Goal: Information Seeking & Learning: Learn about a topic

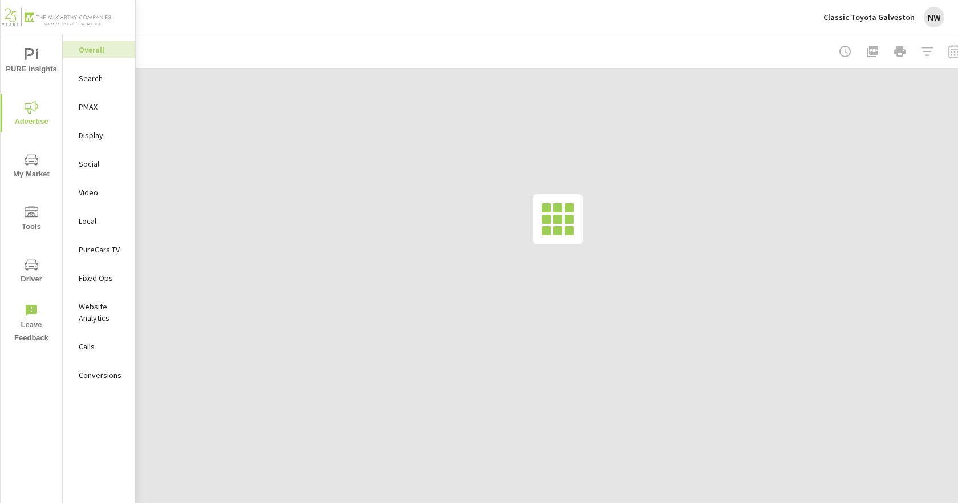
click at [869, 11] on div "Classic Toyota Galveston NW" at bounding box center [884, 17] width 121 height 21
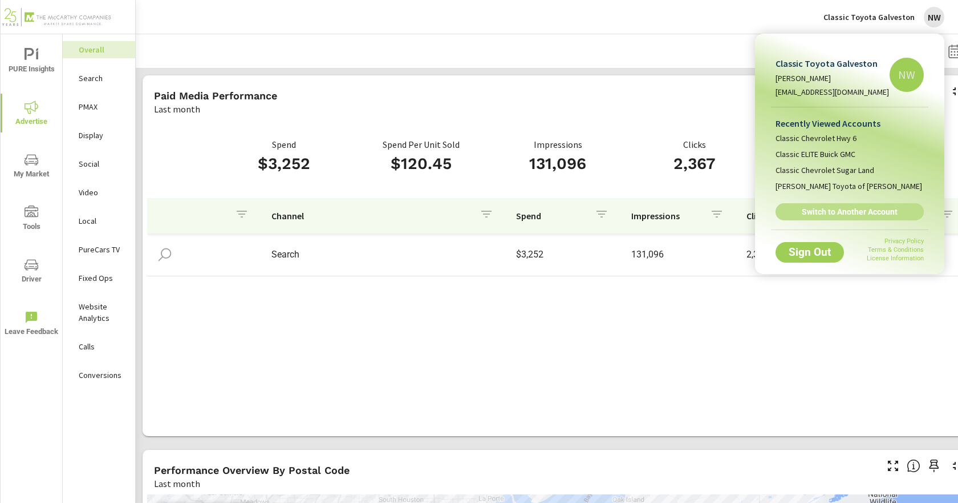
click at [855, 208] on span "Switch to Another Account" at bounding box center [850, 212] width 136 height 10
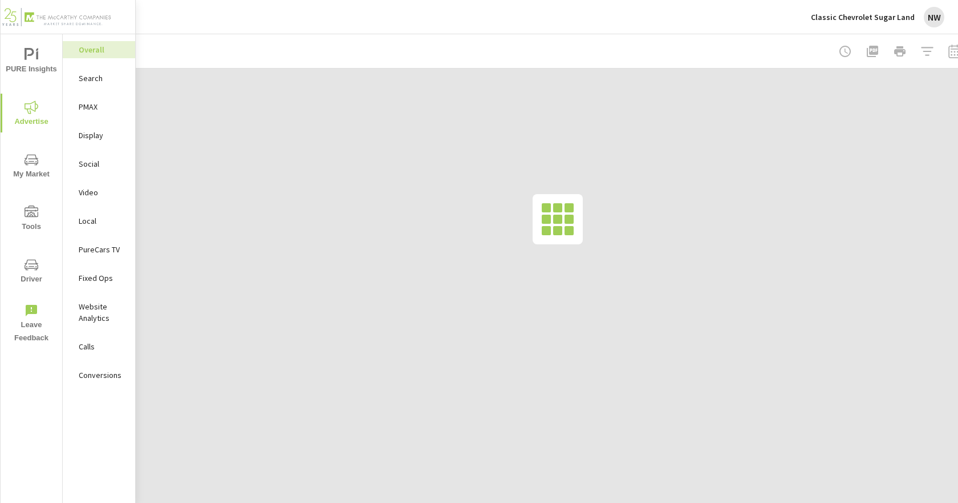
click at [91, 80] on p "Search" at bounding box center [102, 77] width 47 height 11
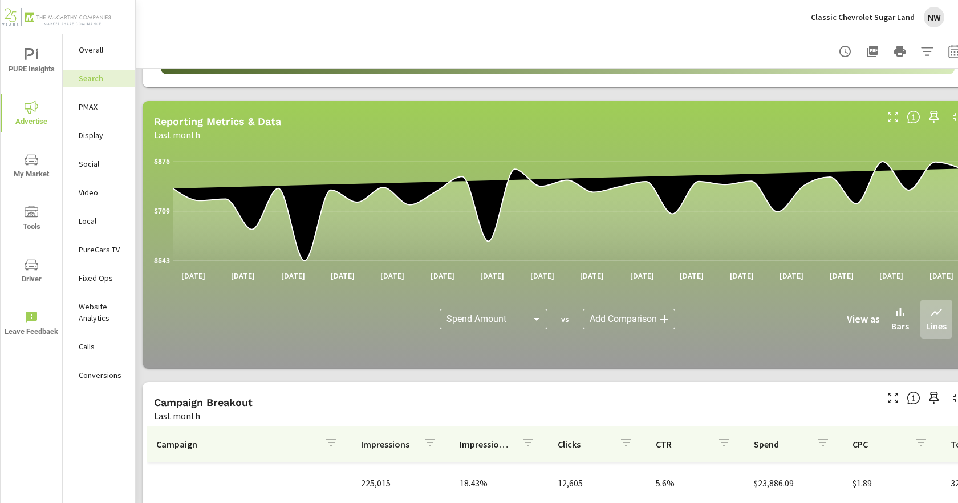
scroll to position [685, 0]
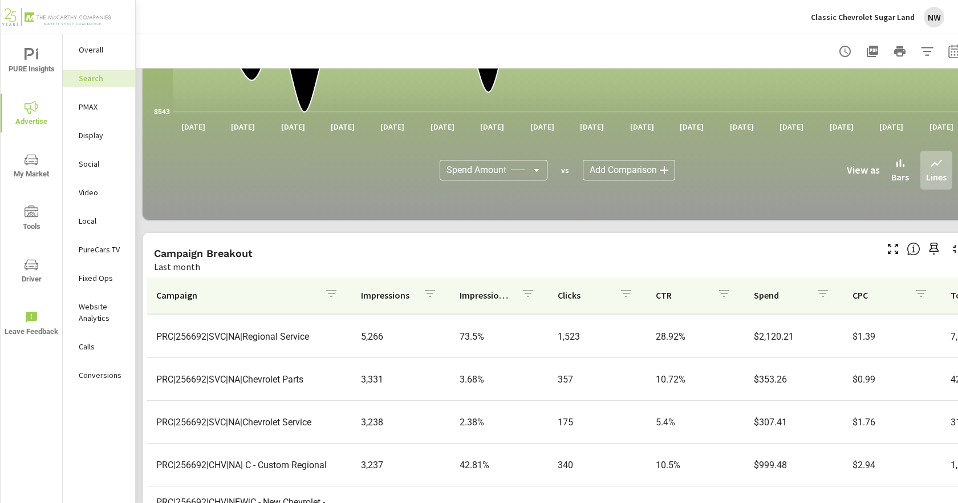
scroll to position [791, 0]
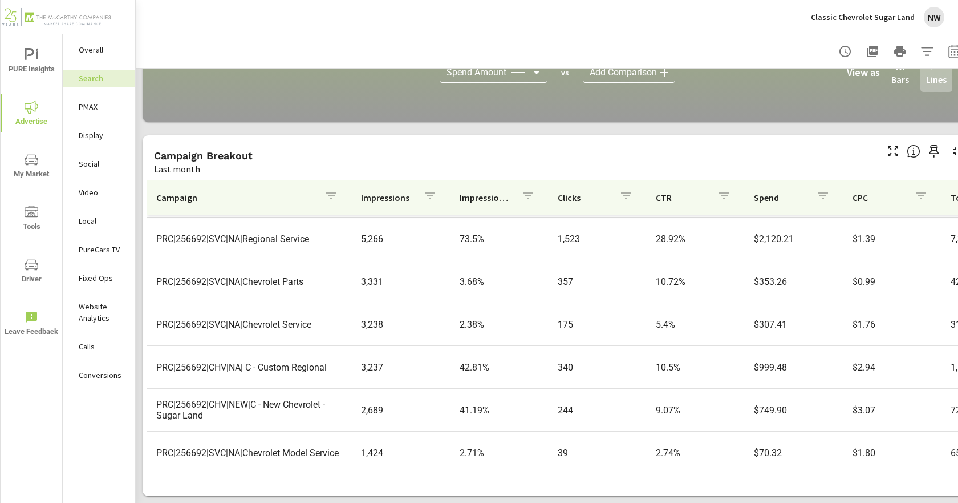
scroll to position [122, 0]
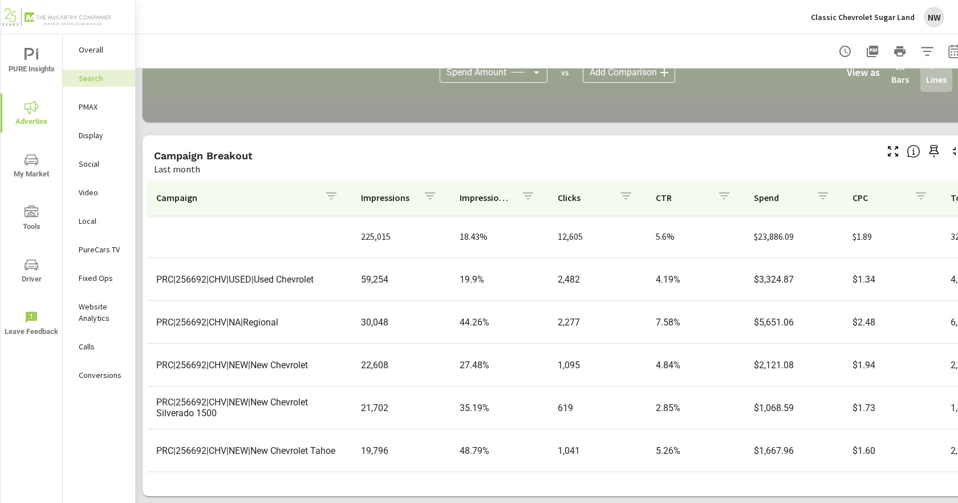
scroll to position [57, 0]
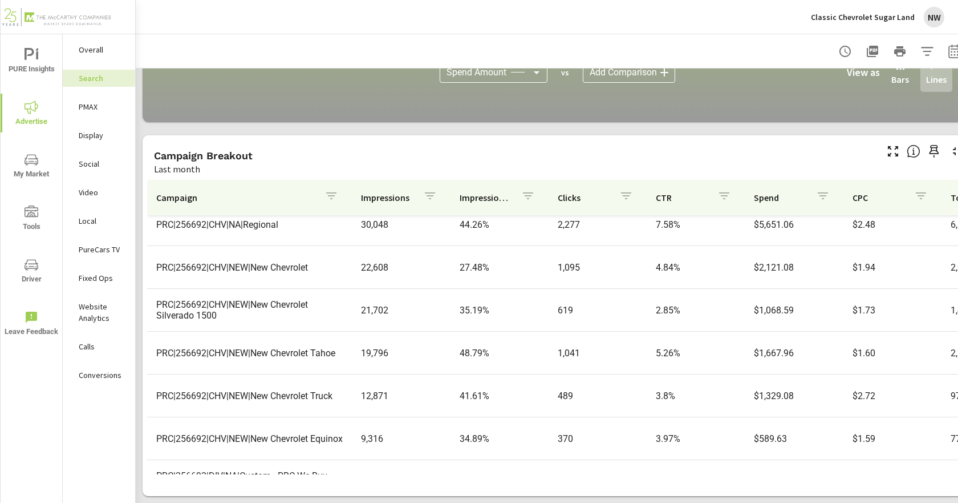
scroll to position [114, 0]
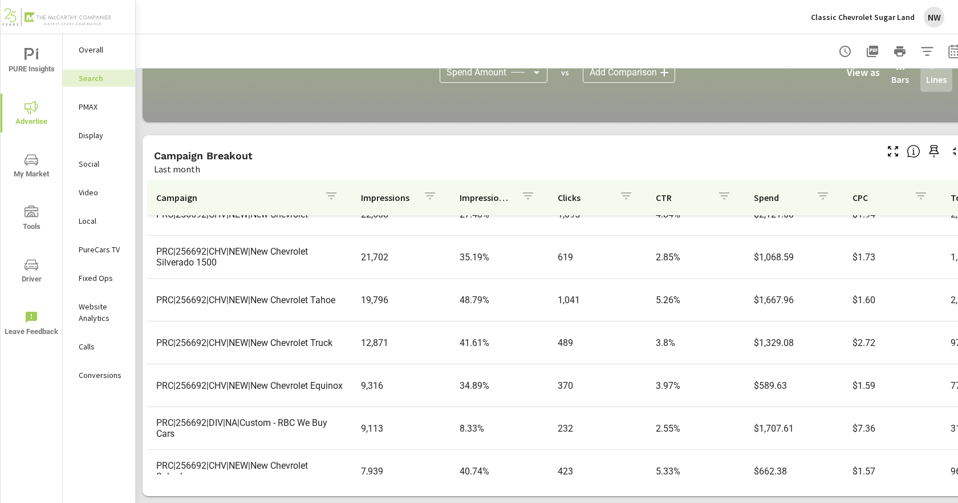
scroll to position [171, 0]
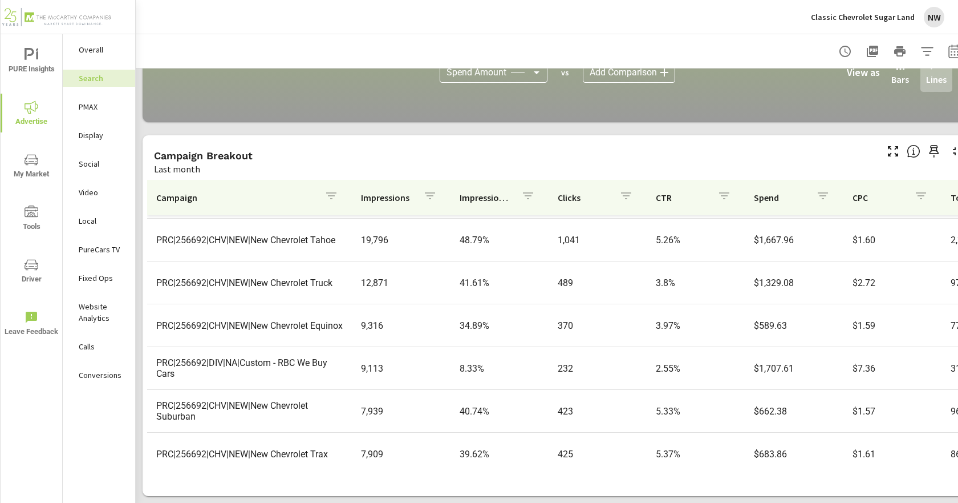
scroll to position [228, 0]
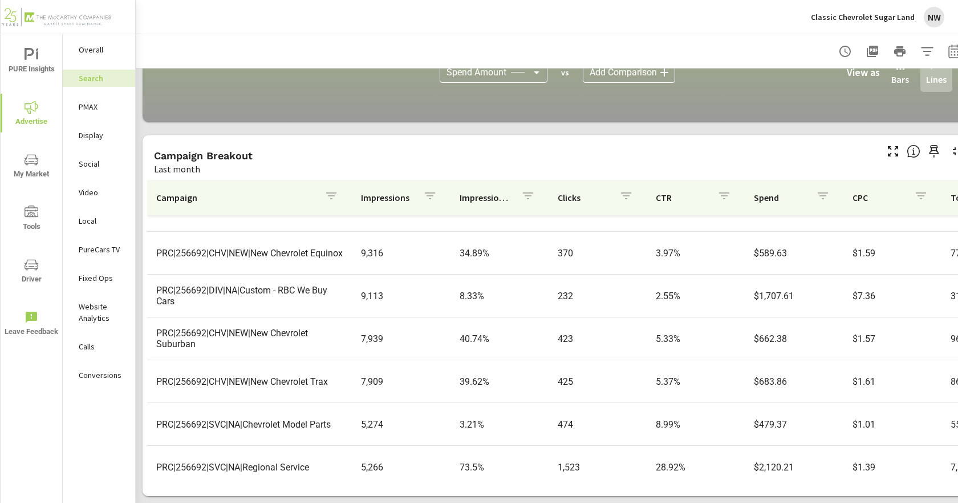
scroll to position [285, 0]
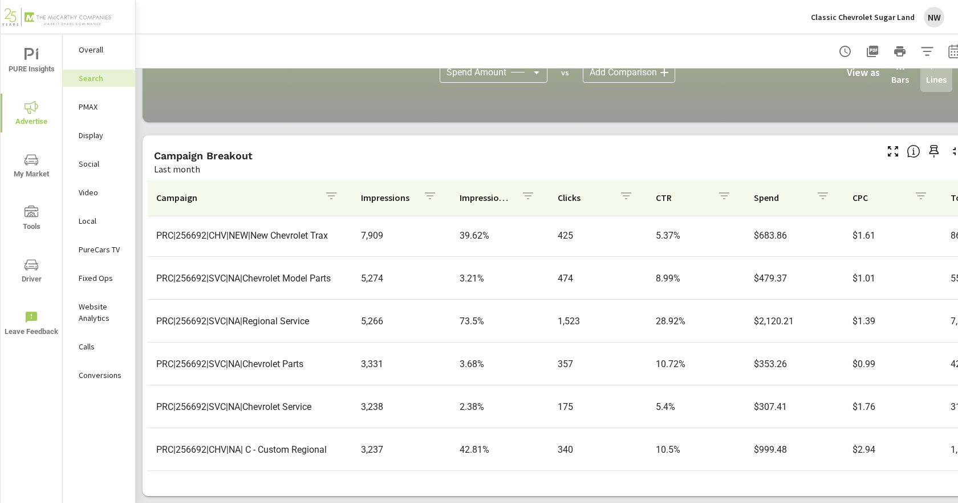
scroll to position [456, 0]
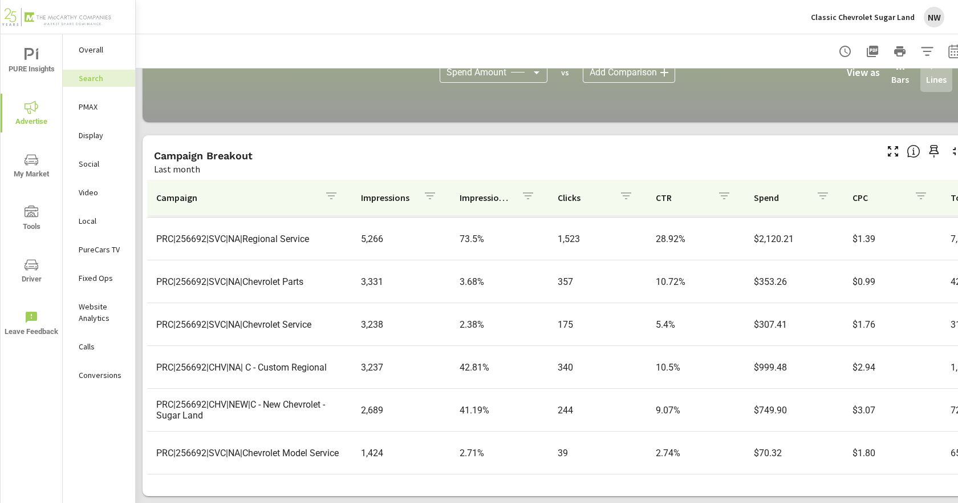
scroll to position [521, 0]
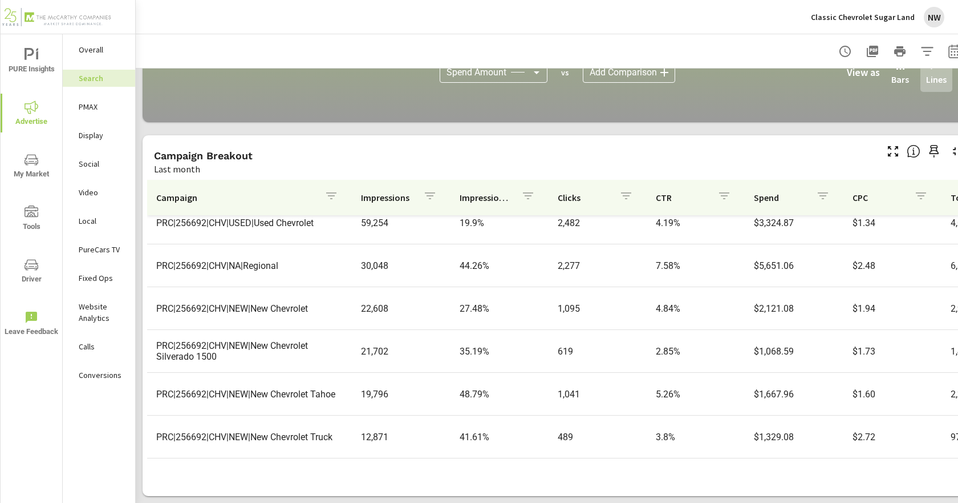
scroll to position [57, 0]
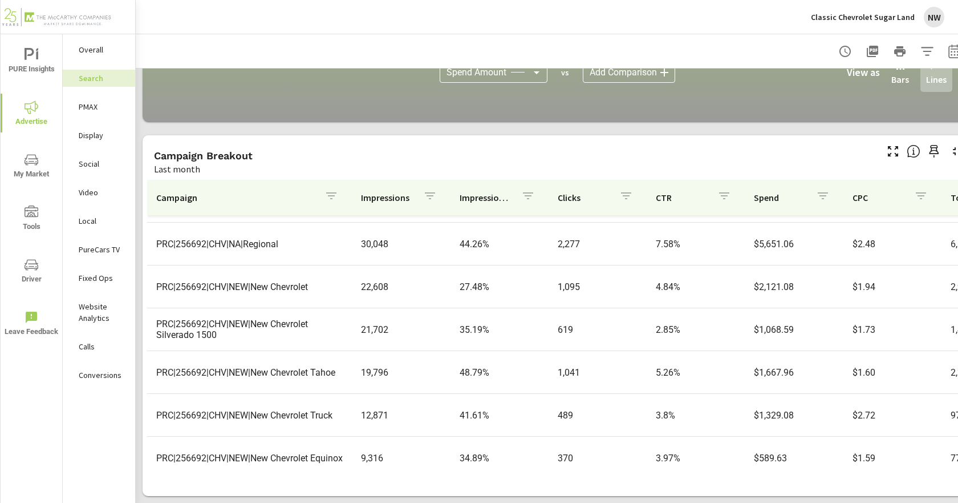
scroll to position [114, 0]
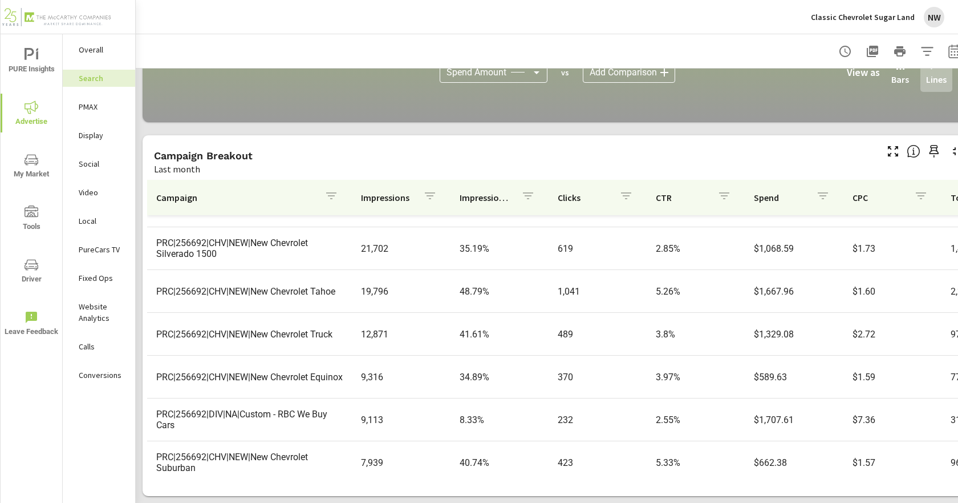
scroll to position [171, 0]
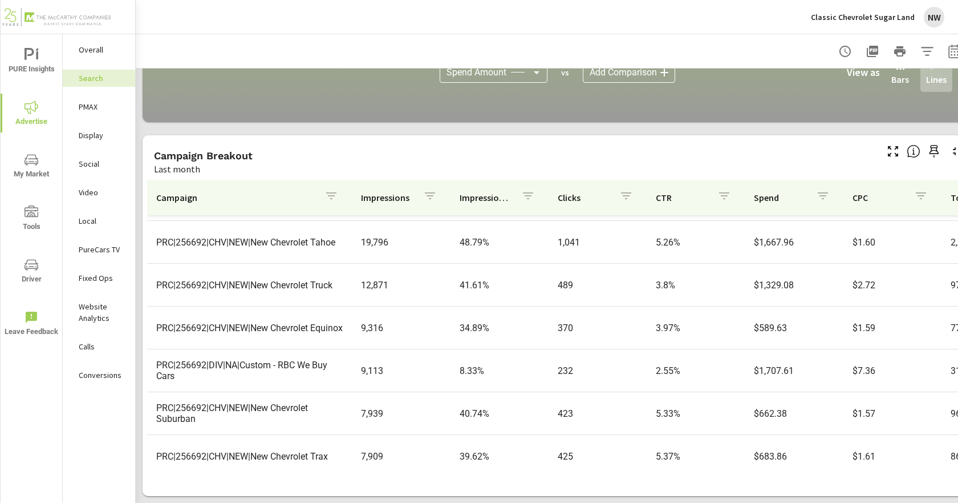
drag, startPoint x: 236, startPoint y: 416, endPoint x: 219, endPoint y: 407, distance: 18.6
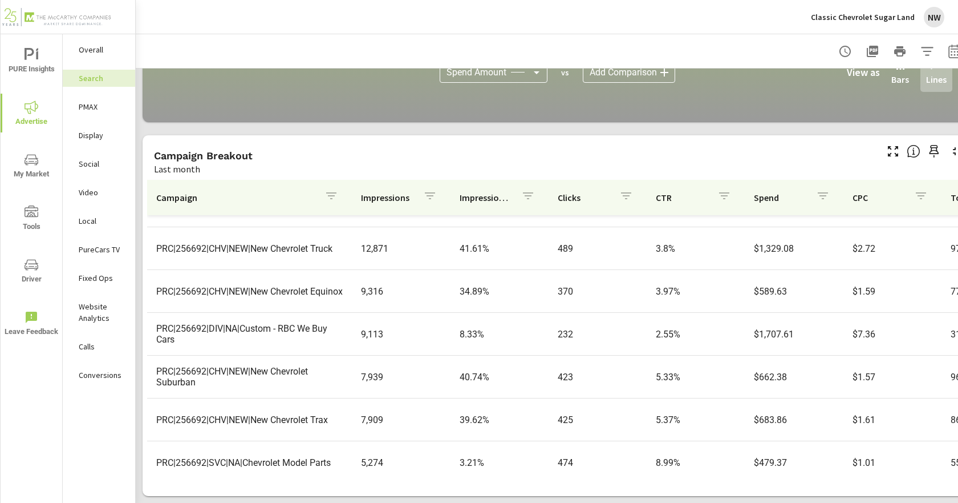
scroll to position [285, 0]
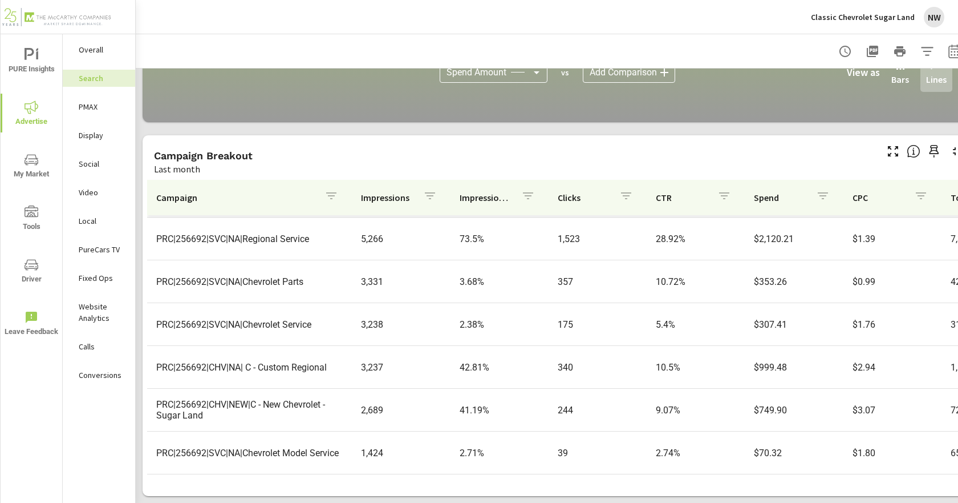
scroll to position [521, 0]
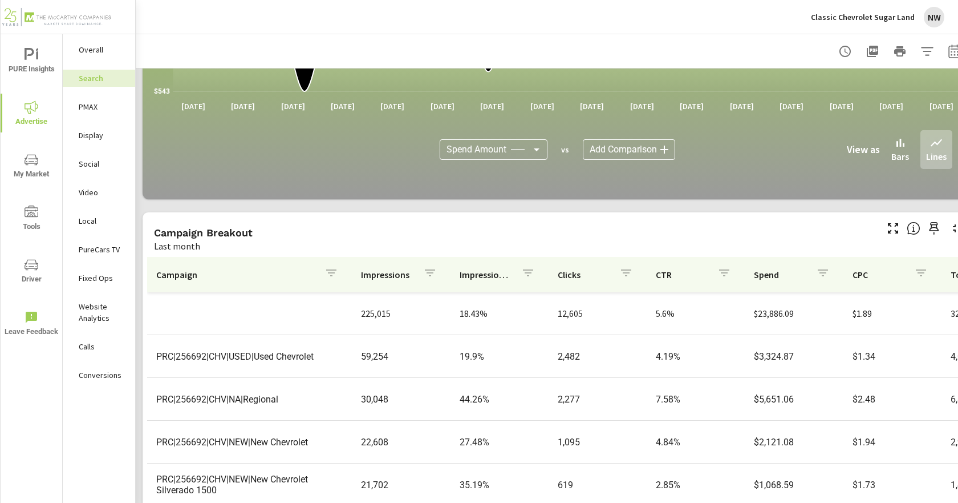
scroll to position [791, 0]
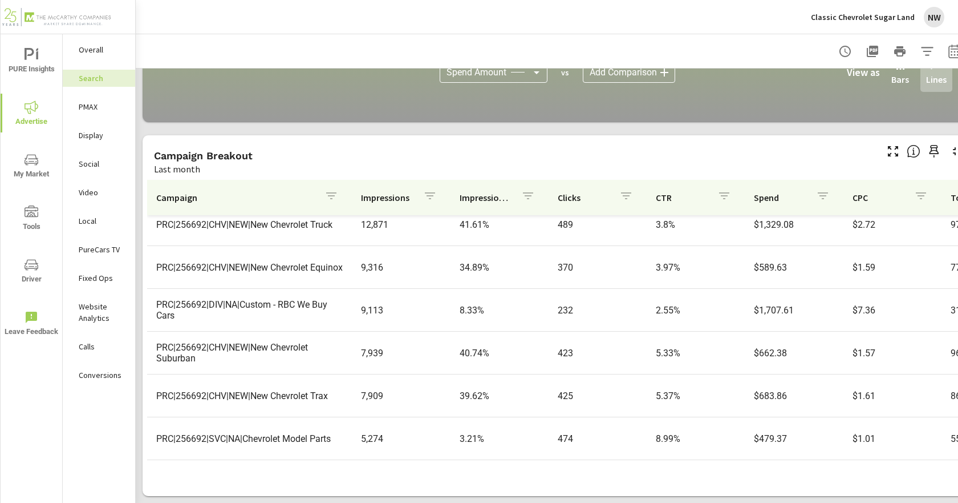
scroll to position [285, 0]
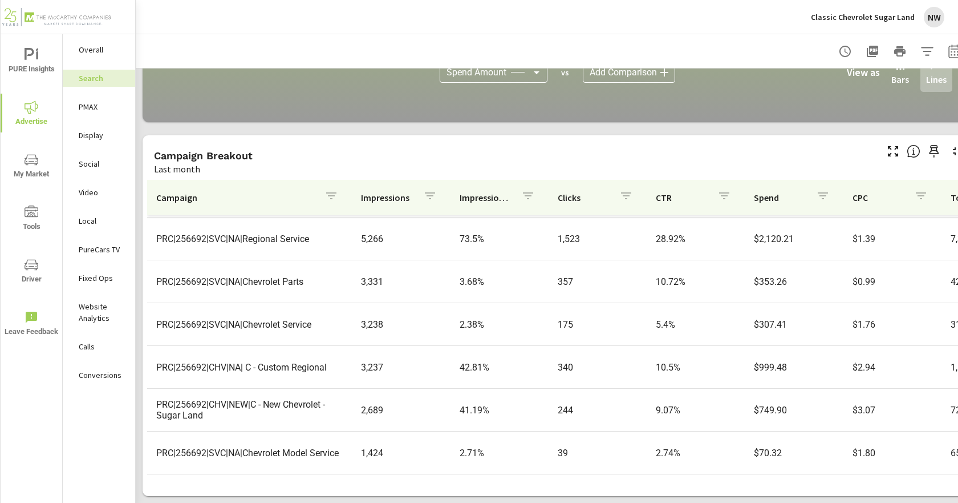
scroll to position [521, 0]
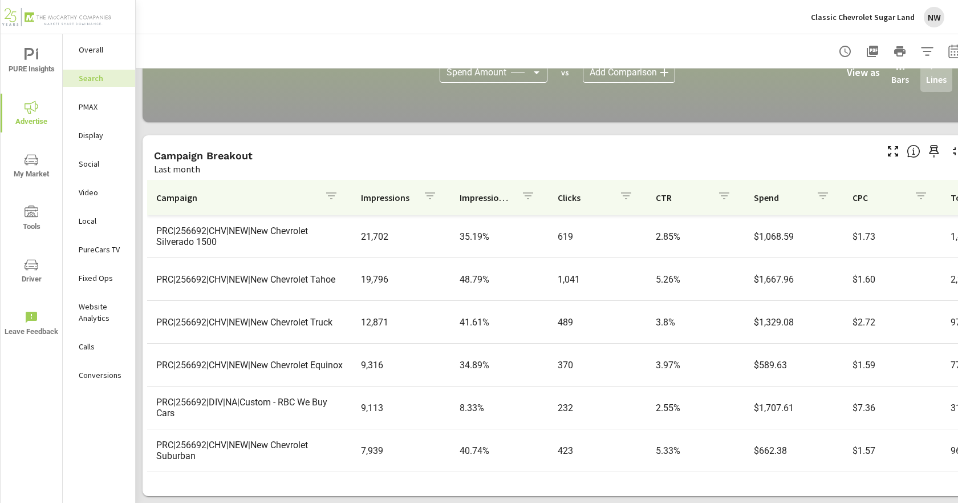
scroll to position [228, 0]
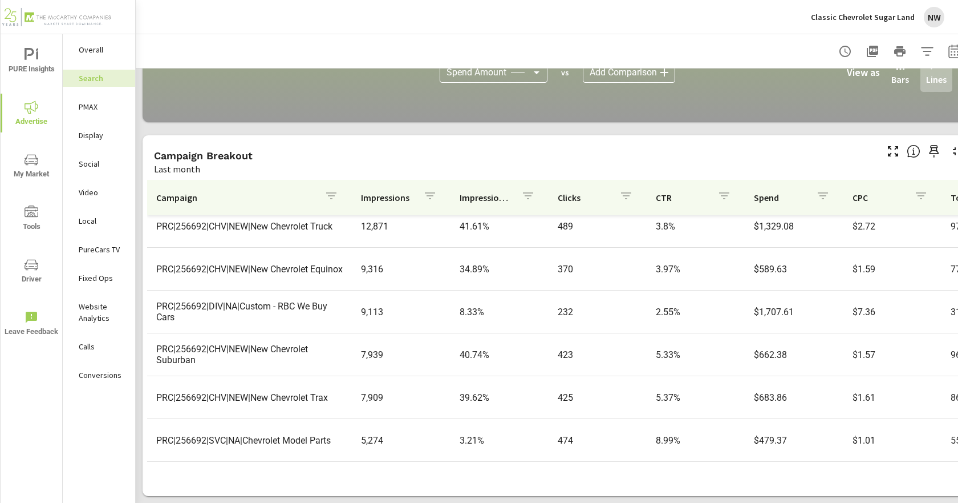
scroll to position [285, 0]
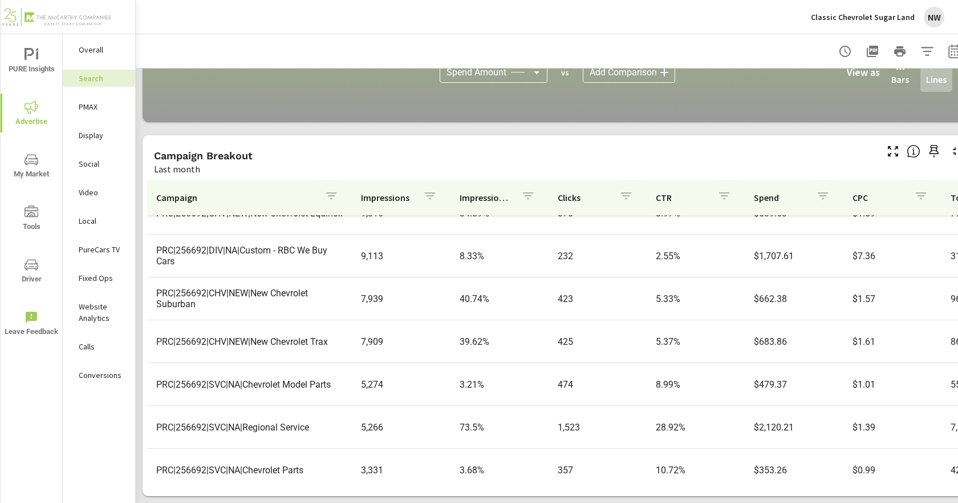
scroll to position [342, 0]
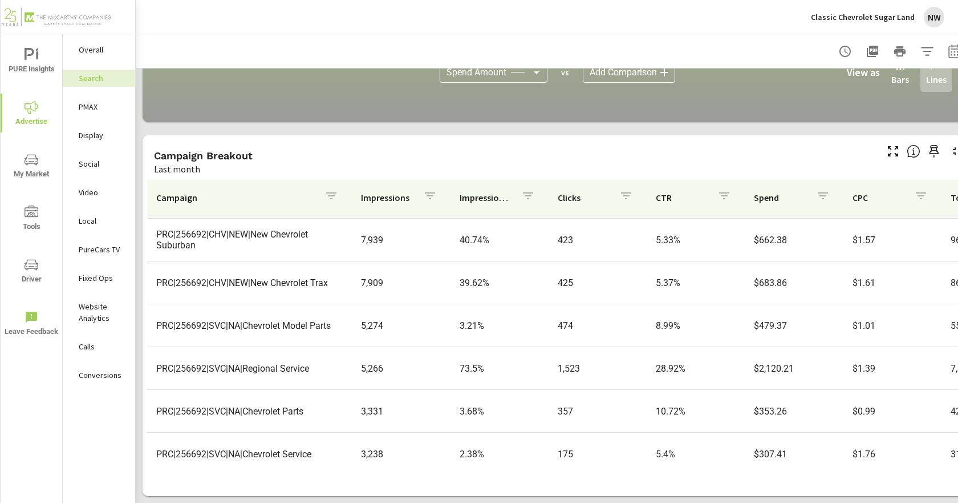
scroll to position [399, 0]
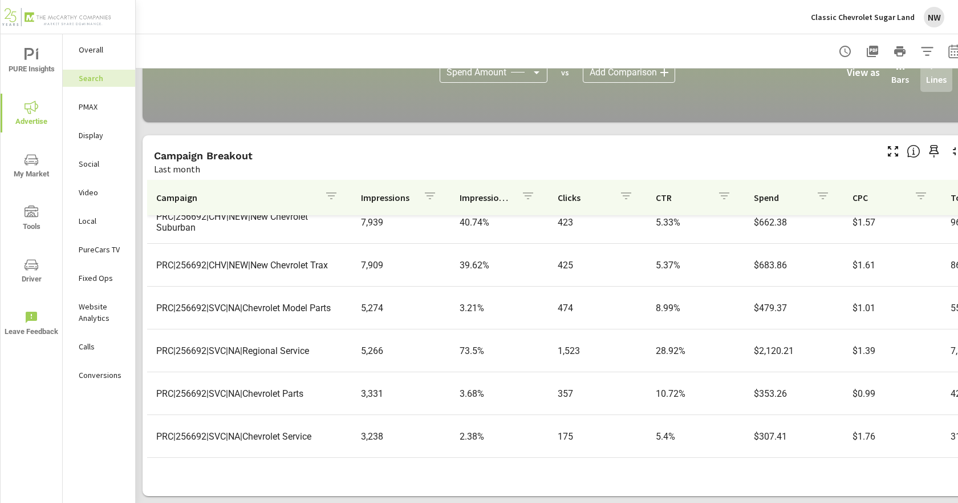
scroll to position [513, 0]
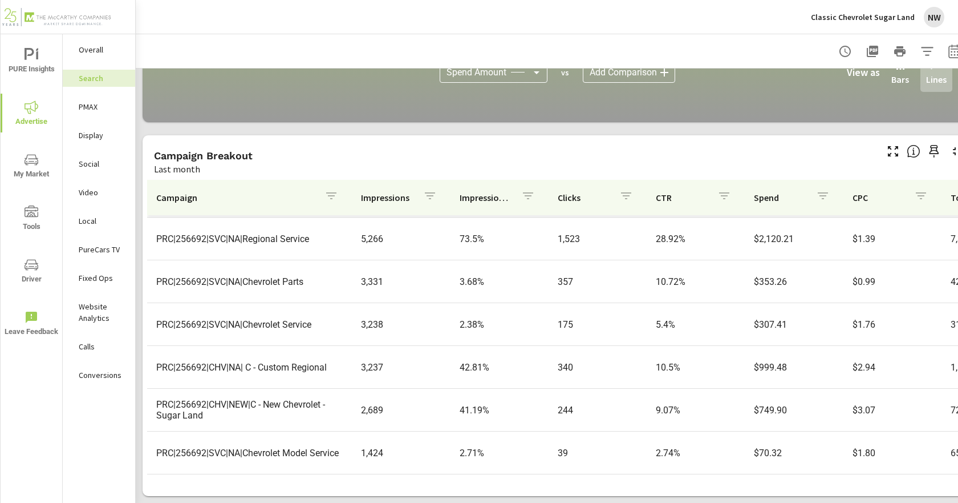
scroll to position [521, 0]
click at [76, 103] on div "PMAX" at bounding box center [99, 106] width 72 height 17
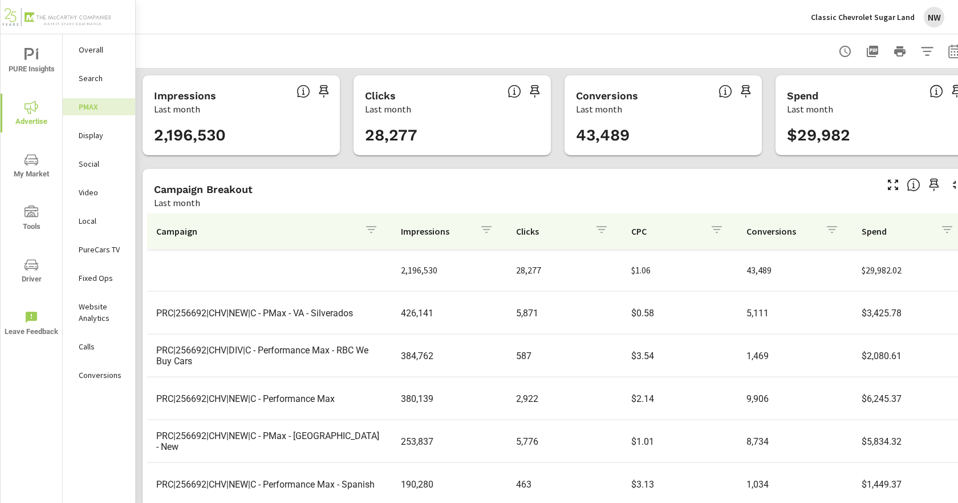
scroll to position [43, 0]
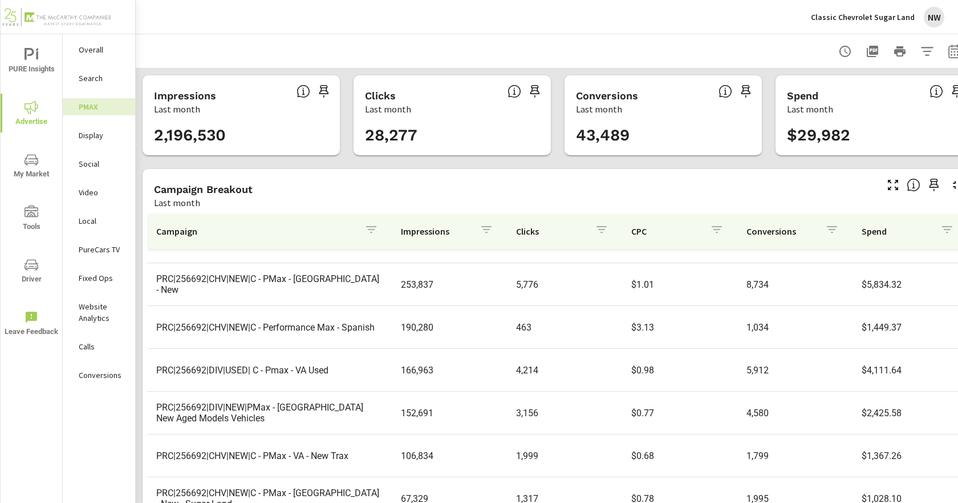
scroll to position [1, 0]
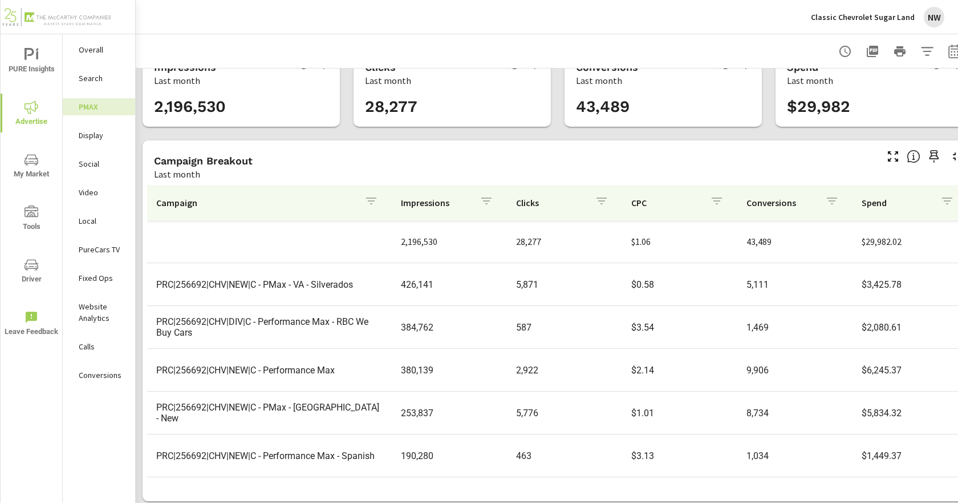
scroll to position [42, 0]
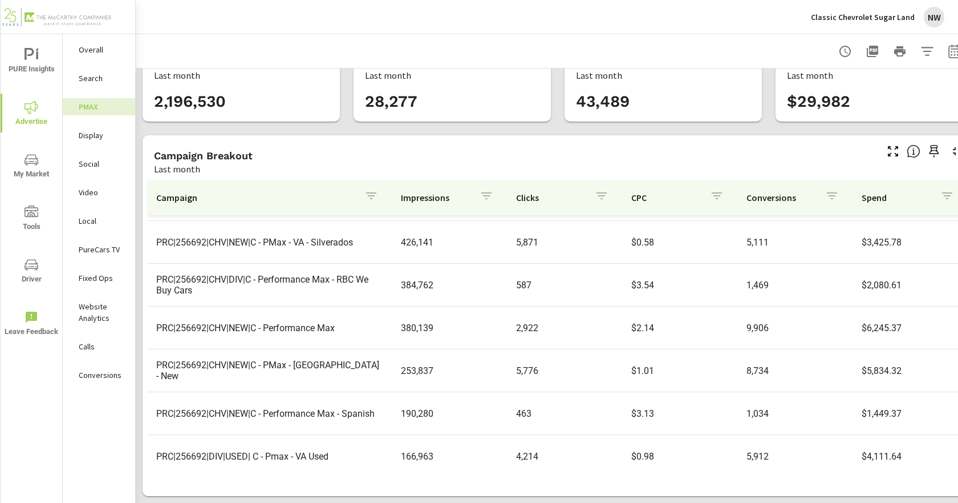
scroll to position [57, 0]
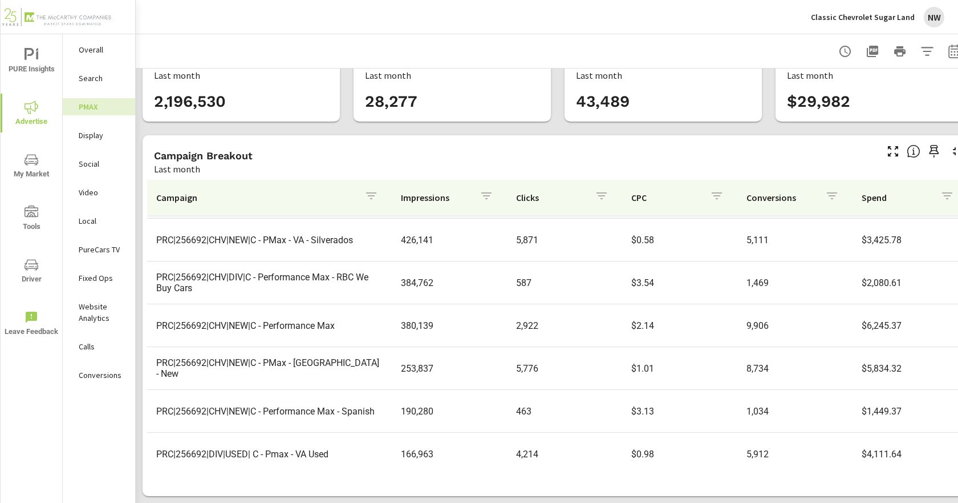
scroll to position [57, 0]
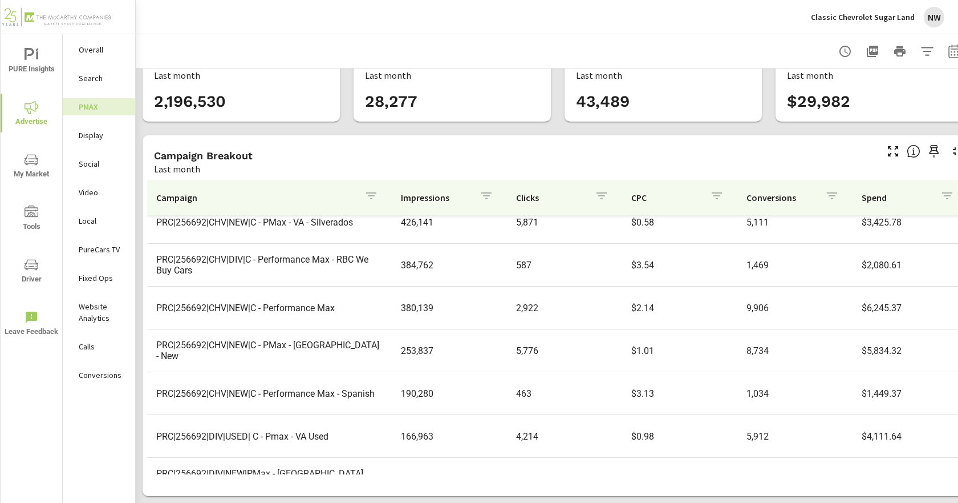
click at [107, 76] on p "Search" at bounding box center [102, 77] width 47 height 11
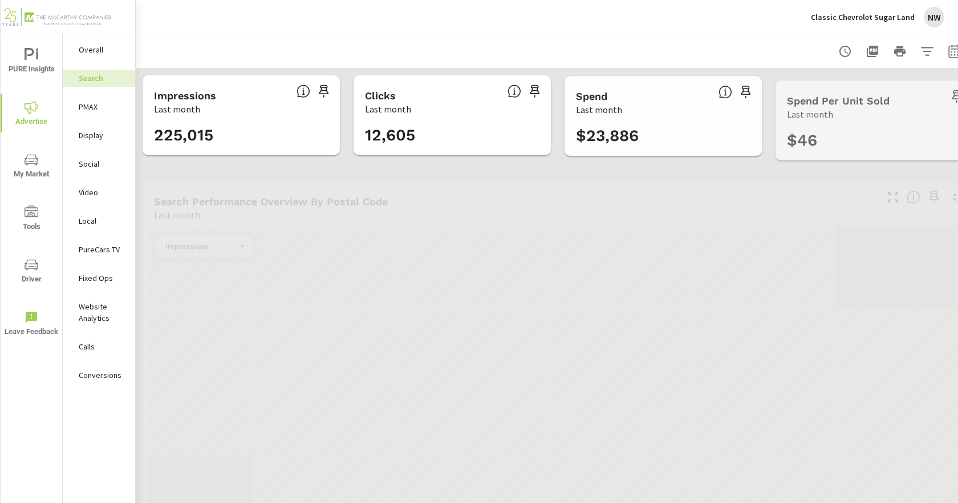
scroll to position [512, 0]
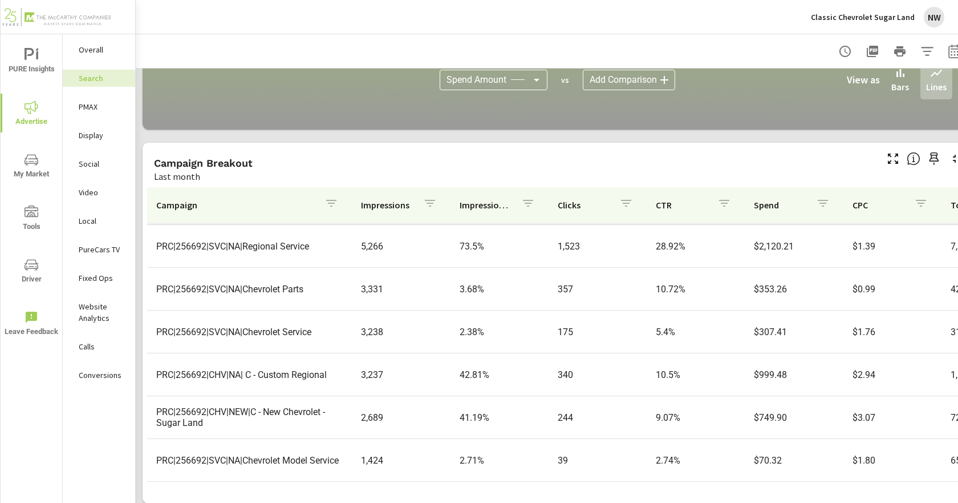
scroll to position [791, 0]
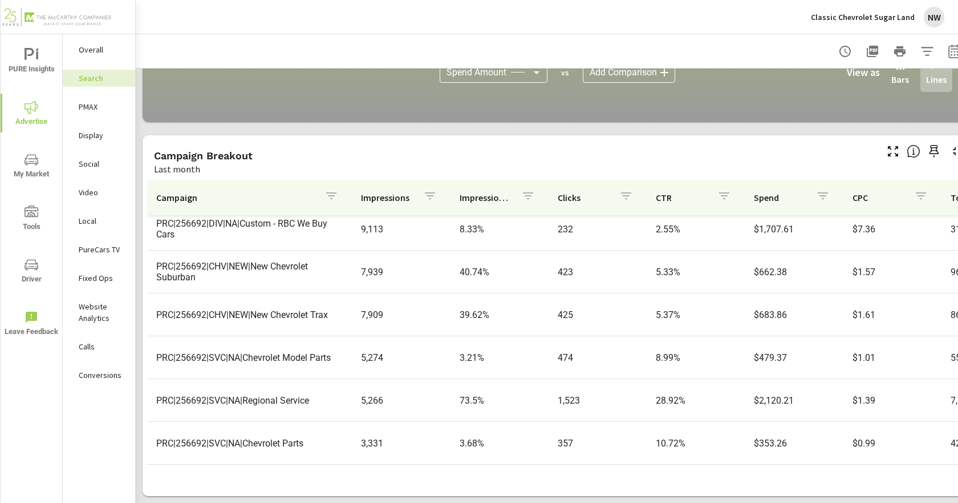
scroll to position [236, 0]
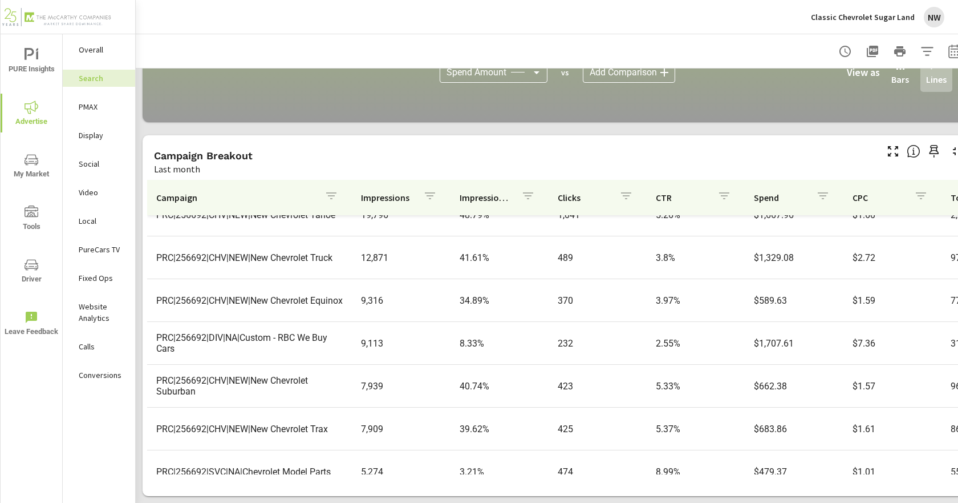
drag, startPoint x: 103, startPoint y: 103, endPoint x: 184, endPoint y: 140, distance: 88.6
click at [103, 103] on p "PMAX" at bounding box center [102, 106] width 47 height 11
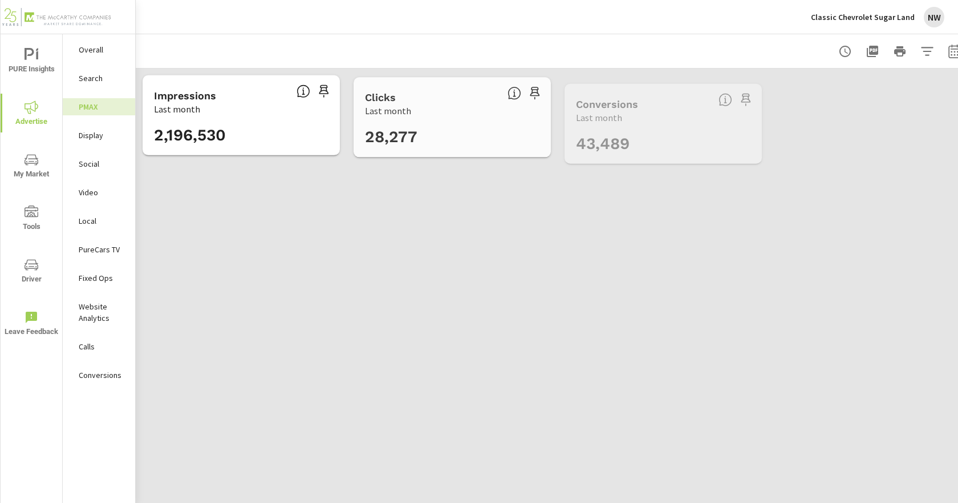
scroll to position [43, 0]
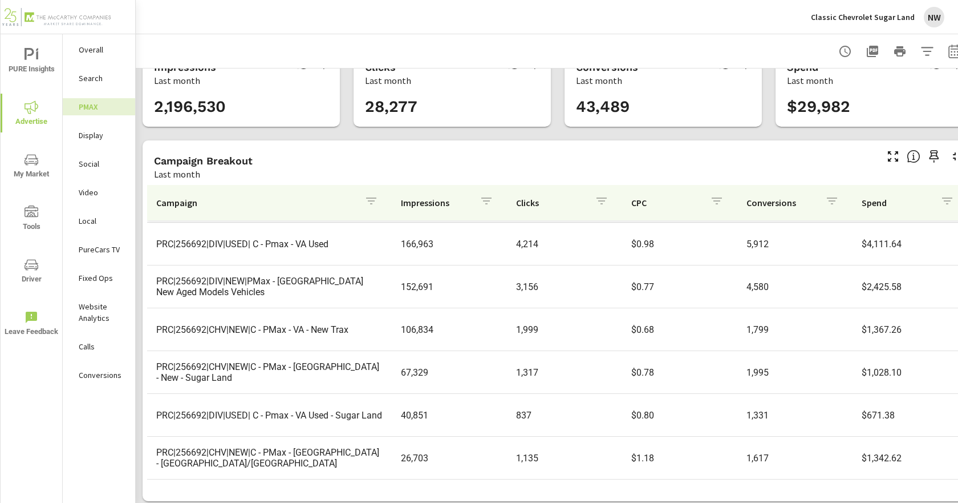
scroll to position [42, 0]
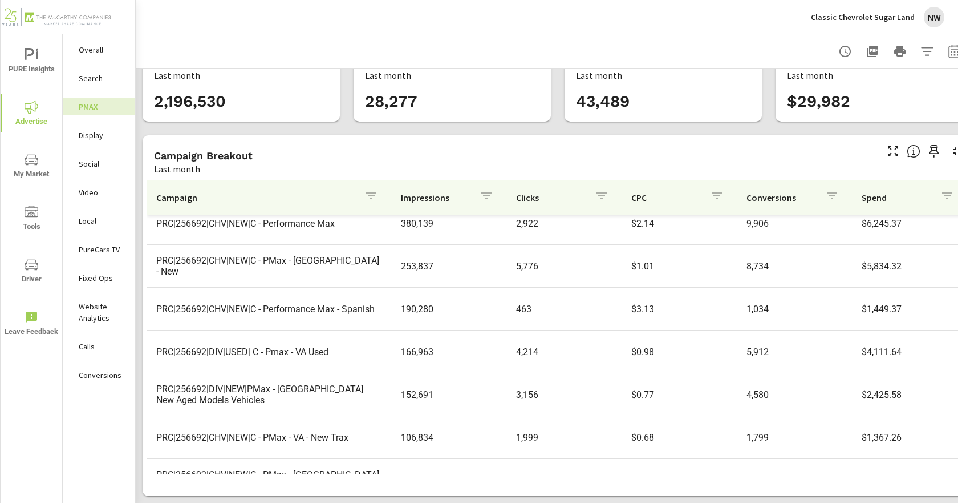
scroll to position [27, 0]
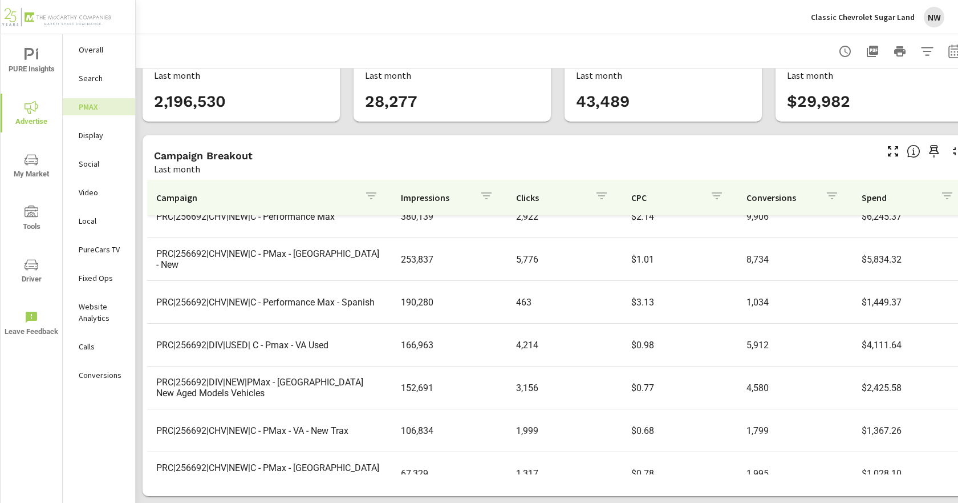
scroll to position [256, 0]
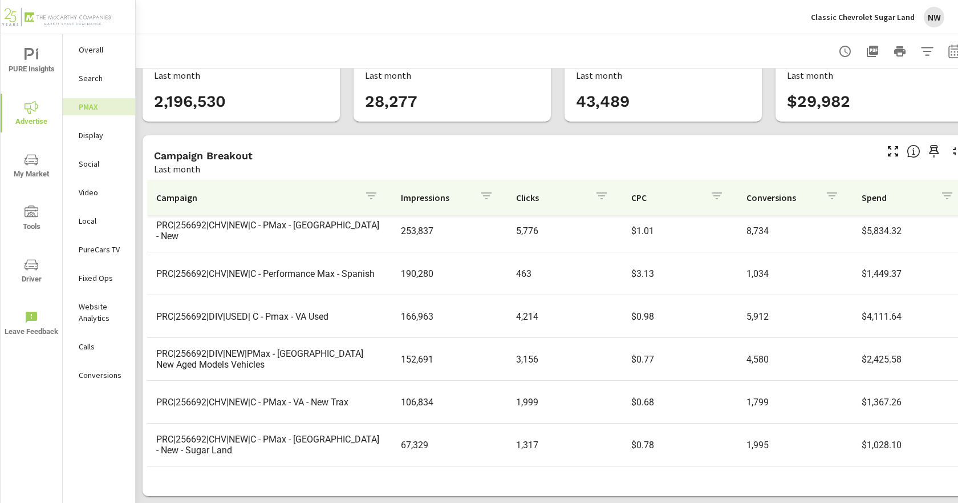
scroll to position [141, 0]
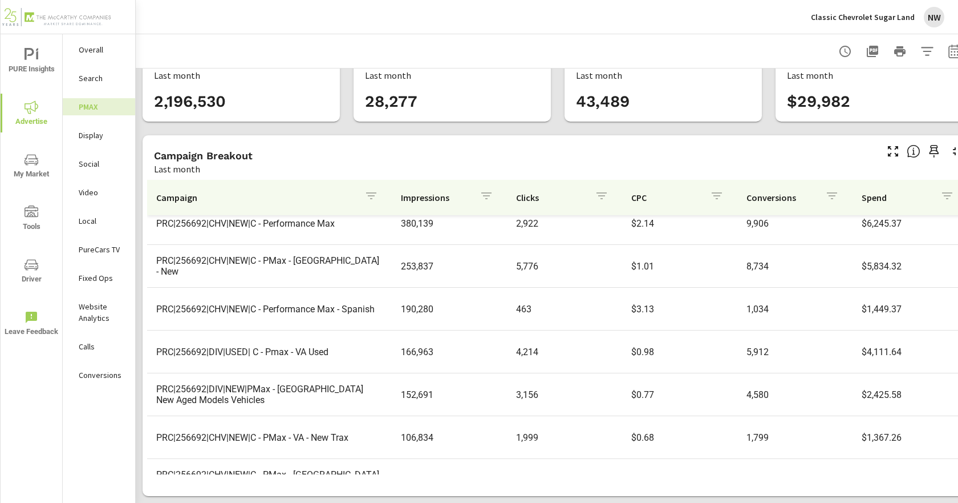
scroll to position [27, 0]
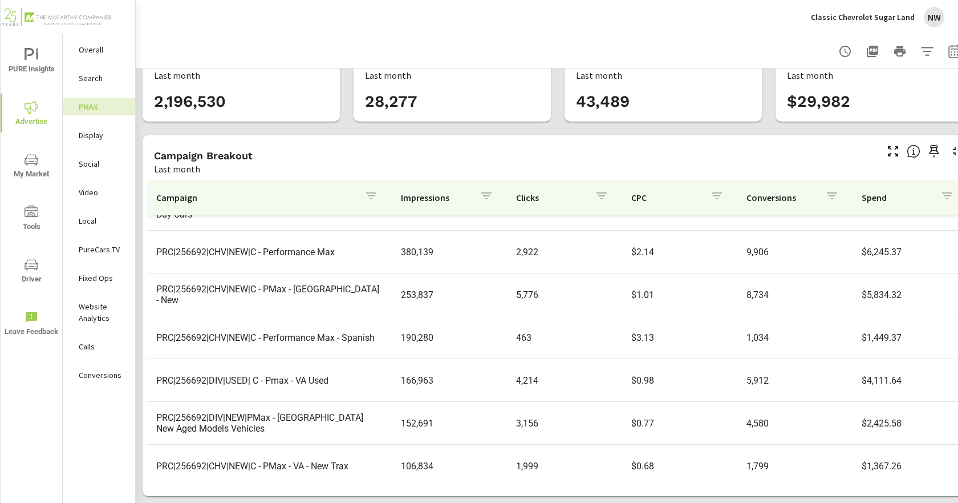
scroll to position [114, 0]
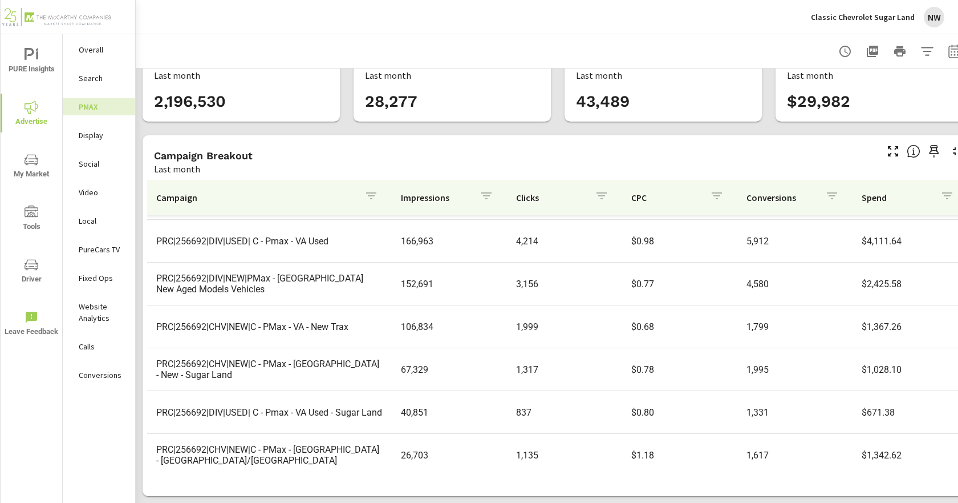
scroll to position [256, 0]
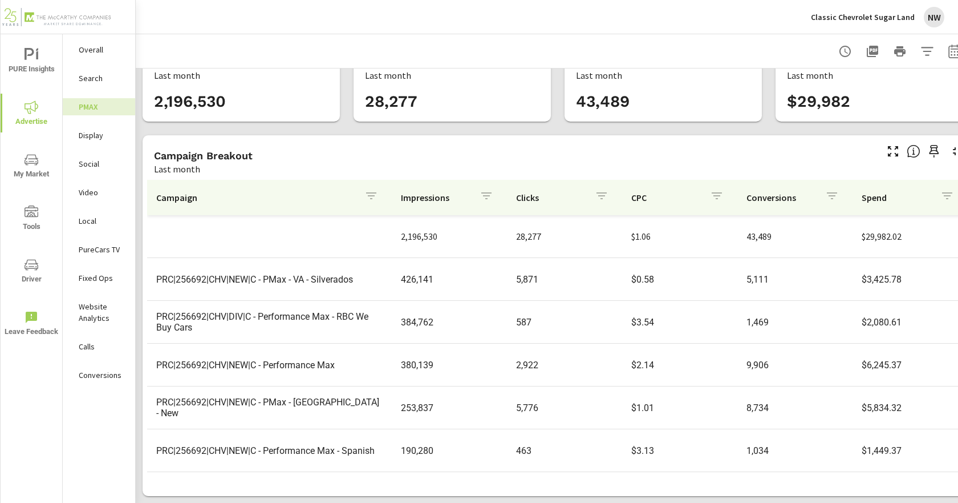
click at [96, 167] on p "Social" at bounding box center [102, 163] width 47 height 11
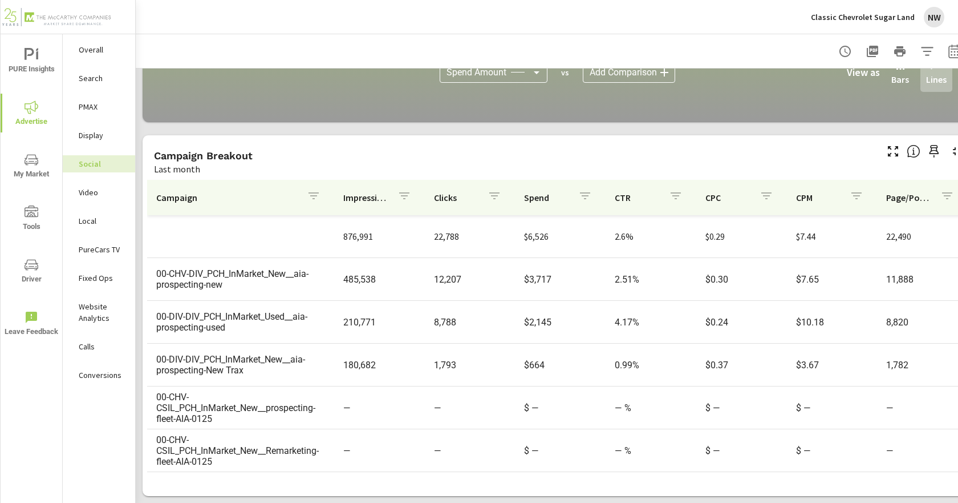
click at [86, 112] on p "PMAX" at bounding box center [102, 106] width 47 height 11
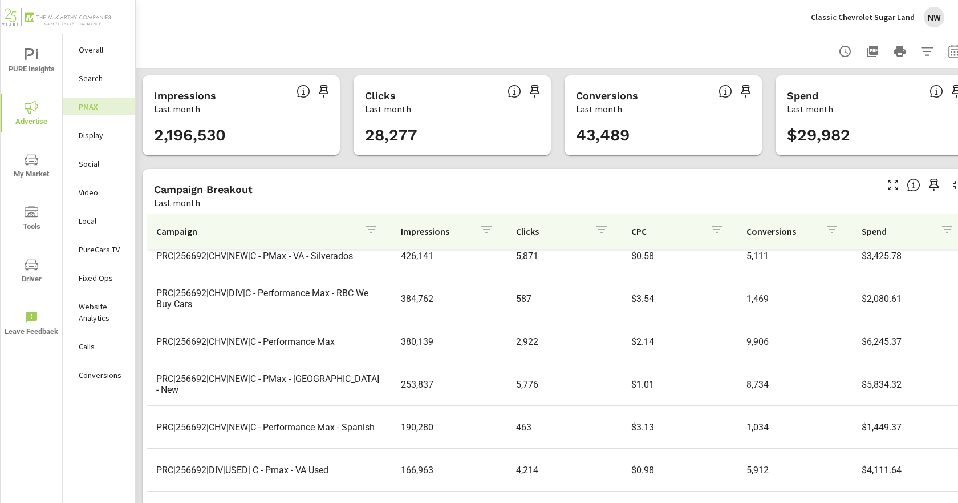
scroll to position [114, 0]
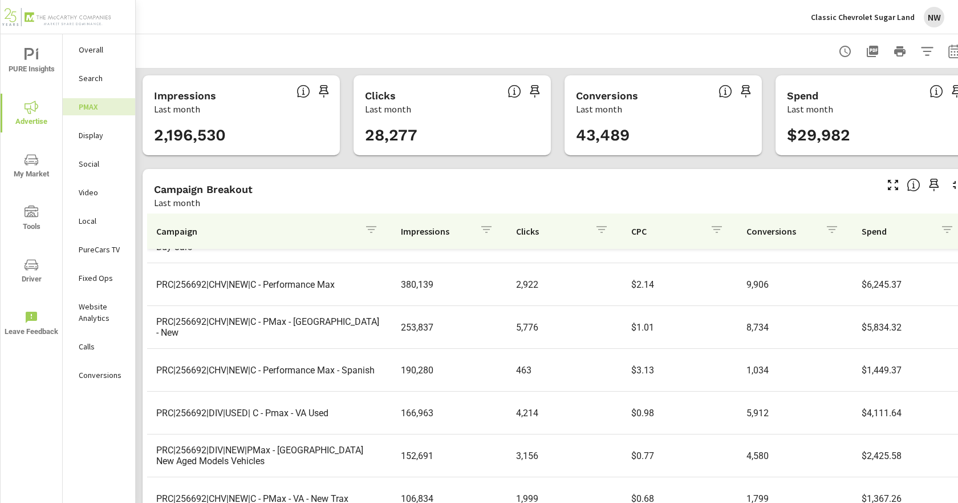
click at [106, 171] on div "Social" at bounding box center [99, 163] width 72 height 17
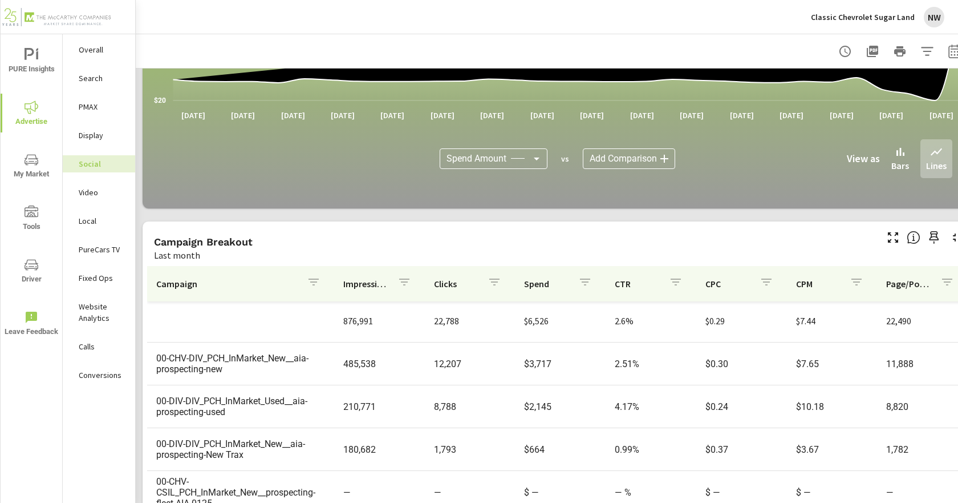
scroll to position [323, 0]
